Goal: Obtain resource: Obtain resource

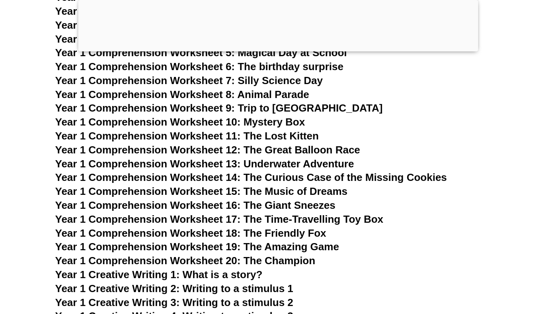
scroll to position [1082, 0]
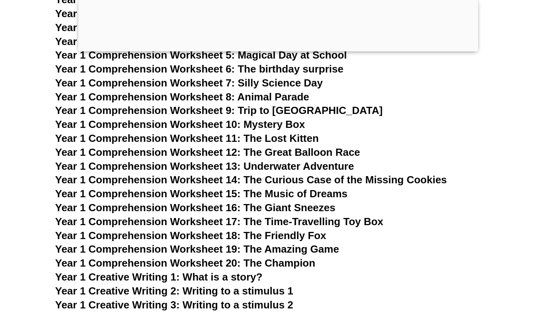
click at [276, 112] on span "Year 1 Comprehension Worksheet 9: Trip to Australia" at bounding box center [219, 110] width 328 height 12
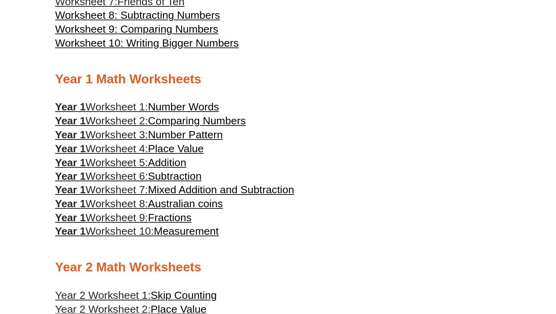
scroll to position [363, 0]
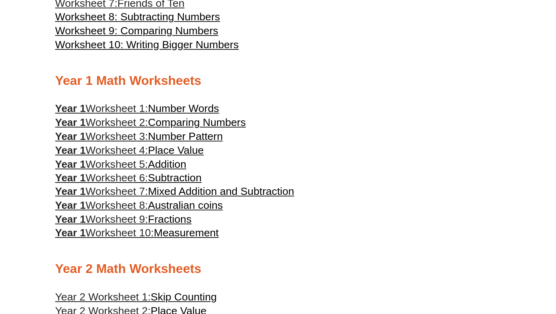
click at [207, 139] on span "Number Pattern" at bounding box center [185, 136] width 75 height 12
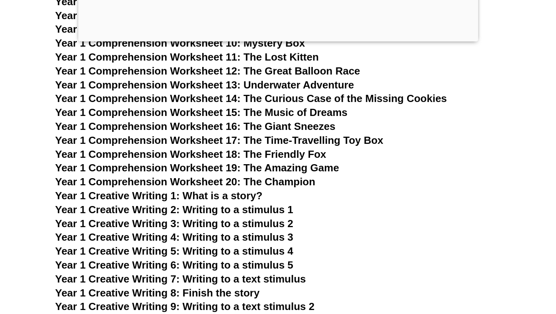
scroll to position [1198, 0]
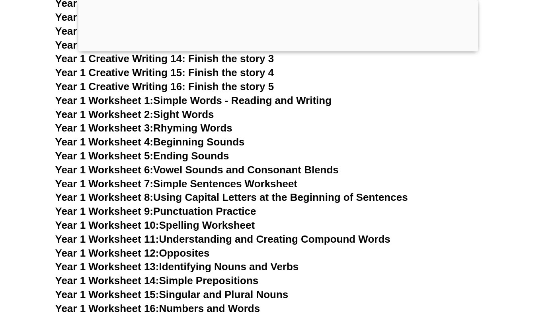
scroll to position [1425, 0]
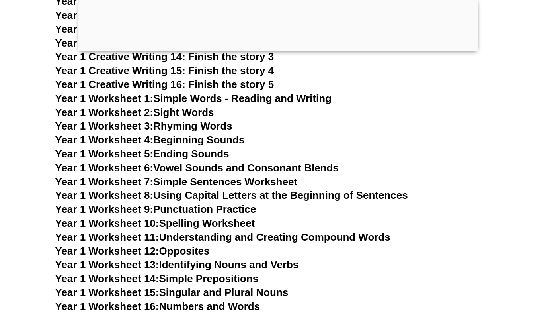
click at [342, 195] on link "Year 1 Worksheet 8: Using Capital Letters at the Beginning of Sentences" at bounding box center [231, 195] width 353 height 12
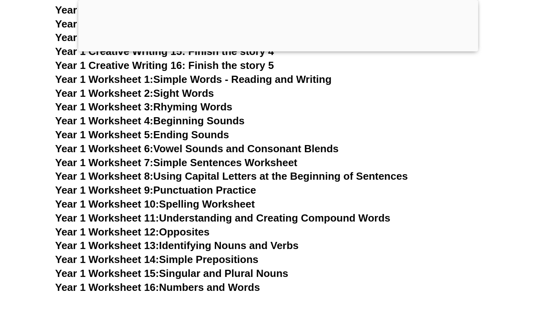
scroll to position [1445, 0]
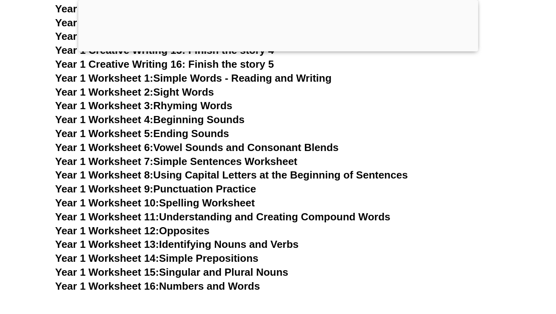
click at [271, 241] on link "Year 1 Worksheet 13: Identifying Nouns and Verbs" at bounding box center [177, 244] width 244 height 12
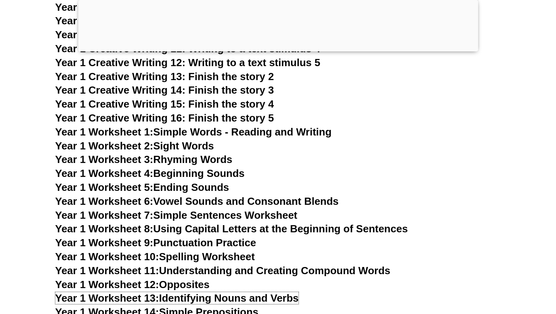
scroll to position [1416, 0]
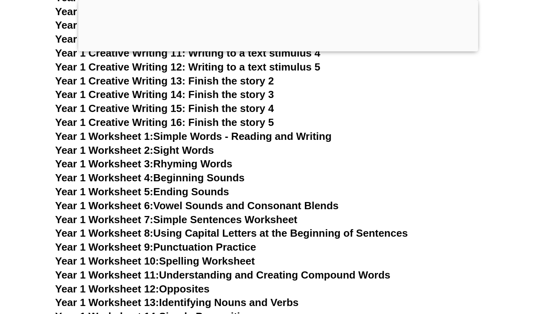
click at [251, 245] on link "Year 1 Worksheet 9: Punctuation Practice" at bounding box center [155, 247] width 201 height 12
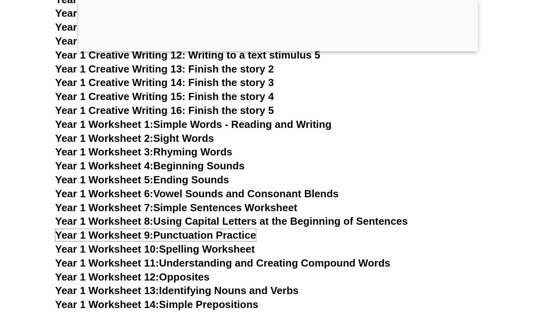
scroll to position [1429, 0]
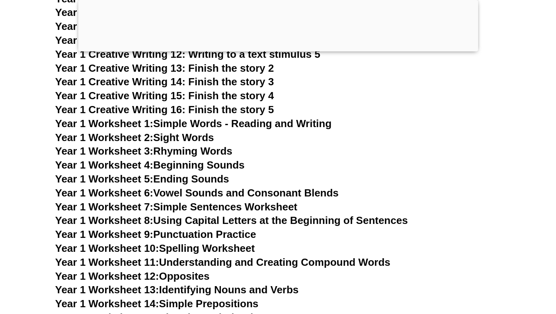
click at [439, 127] on h3 "Year 1 Worksheet 1: Simple Words - Reading and Writing" at bounding box center [278, 124] width 446 height 14
click at [290, 205] on link "Year 1 Worksheet 7: Simple Sentences Worksheet" at bounding box center [176, 207] width 242 height 12
click at [255, 205] on link "Year 1 Worksheet 7: Simple Sentences Worksheet" at bounding box center [176, 207] width 242 height 12
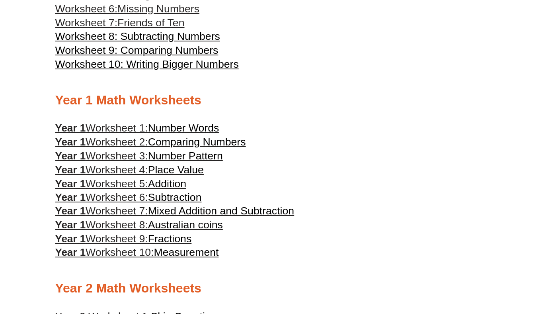
scroll to position [347, 0]
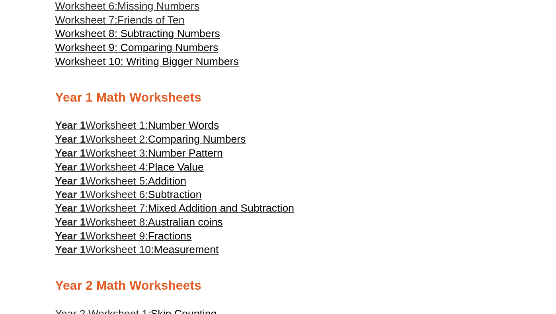
click at [161, 182] on span "Addition" at bounding box center [167, 181] width 38 height 12
click at [186, 251] on span "Measurement" at bounding box center [186, 249] width 65 height 12
click at [172, 240] on span "Fractions" at bounding box center [170, 236] width 44 height 12
click at [186, 227] on span "Australian coins" at bounding box center [185, 222] width 75 height 12
click at [184, 240] on span "Fractions" at bounding box center [170, 236] width 44 height 12
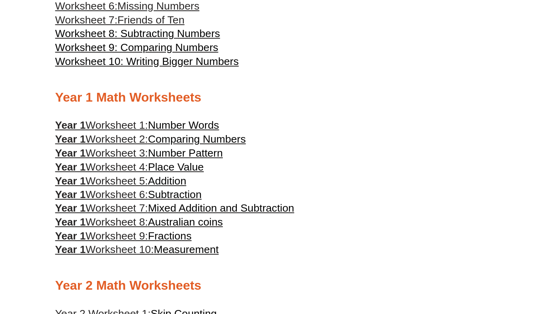
click at [198, 129] on span "Number Words" at bounding box center [183, 125] width 71 height 12
